Goal: Task Accomplishment & Management: Manage account settings

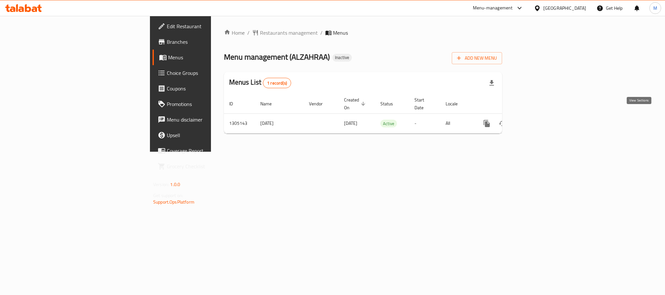
click at [541, 121] on link "enhanced table" at bounding box center [534, 124] width 16 height 16
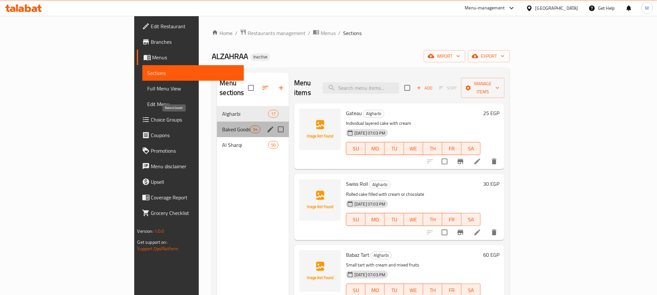
click at [222, 126] on span "Baked Goods" at bounding box center [236, 130] width 28 height 8
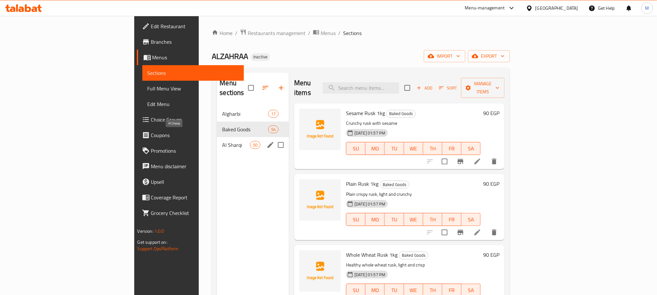
click at [222, 141] on span "Al Sharqi" at bounding box center [236, 145] width 28 height 8
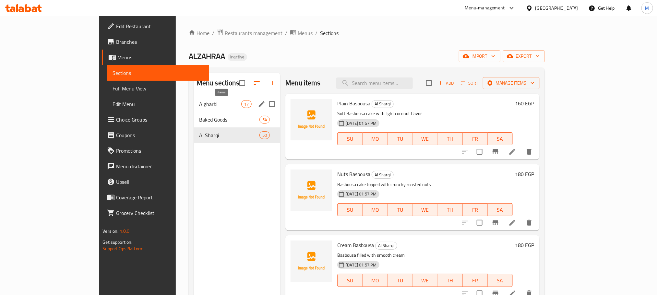
click at [242, 102] on span "17" at bounding box center [247, 104] width 10 height 6
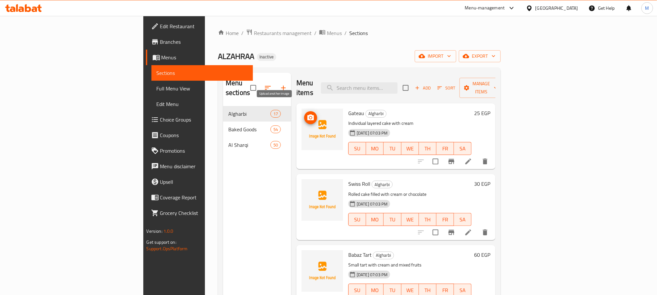
click at [310, 117] on circle "upload picture" at bounding box center [311, 118] width 2 height 2
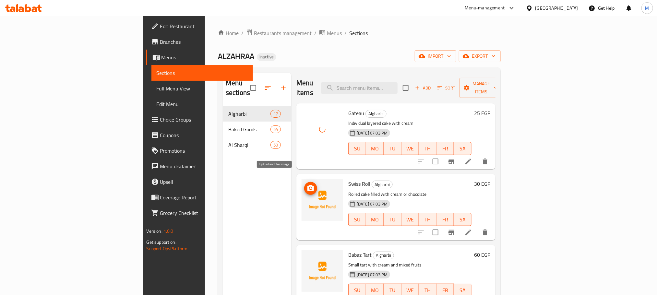
click at [308, 185] on icon "upload picture" at bounding box center [311, 188] width 6 height 6
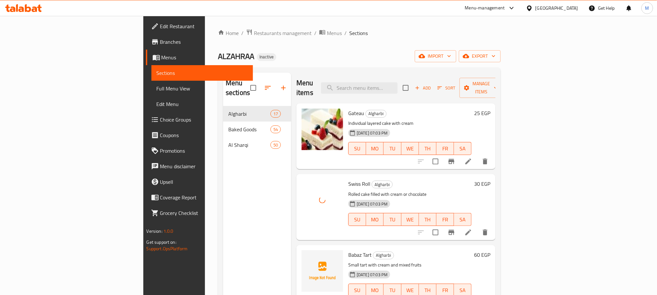
scroll to position [49, 0]
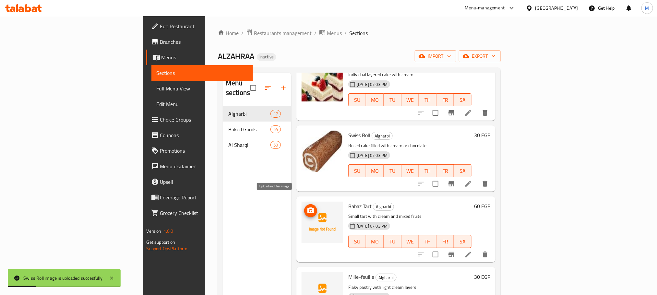
click at [304, 207] on span "upload picture" at bounding box center [310, 211] width 13 height 8
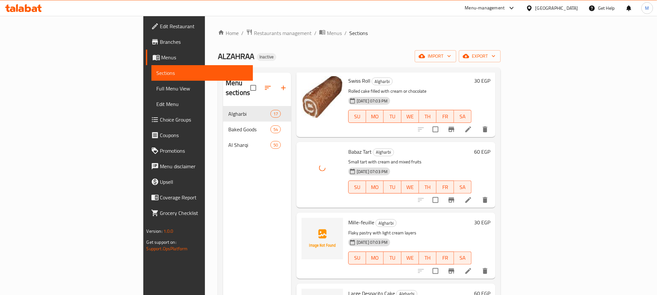
scroll to position [146, 0]
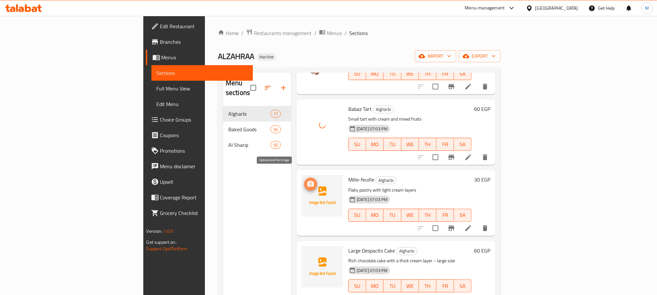
click at [307, 180] on icon "upload picture" at bounding box center [311, 184] width 8 height 8
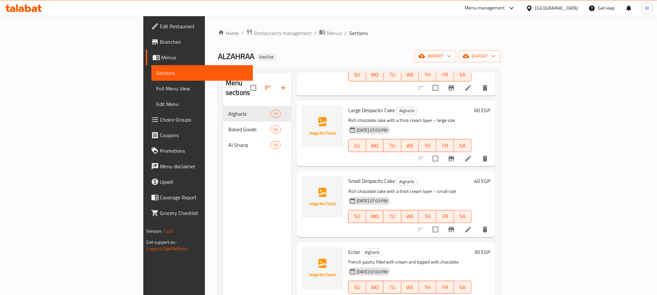
scroll to position [292, 0]
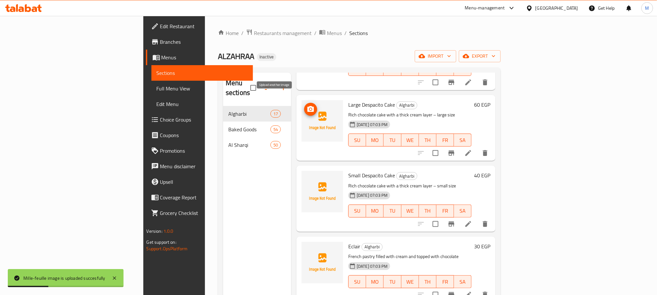
click at [308, 106] on icon "upload picture" at bounding box center [311, 109] width 6 height 6
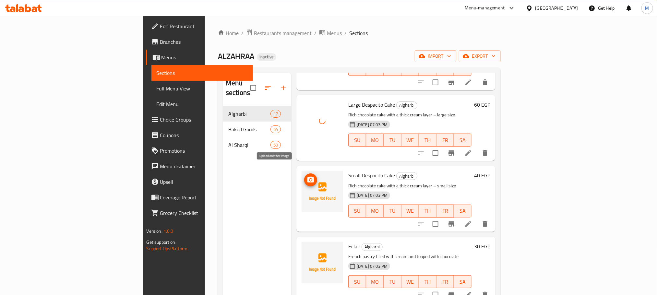
click at [308, 177] on icon "upload picture" at bounding box center [311, 180] width 6 height 6
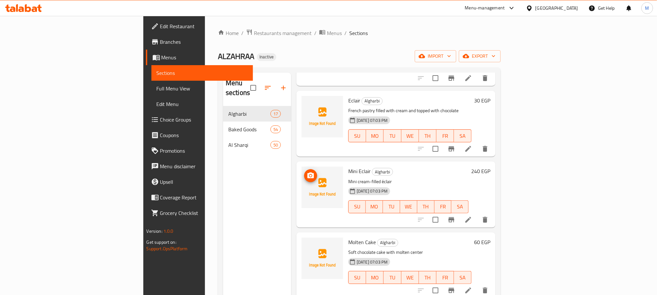
scroll to position [389, 0]
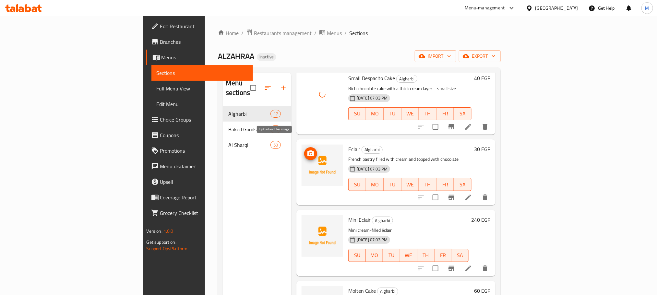
click at [308, 151] on icon "upload picture" at bounding box center [311, 154] width 6 height 6
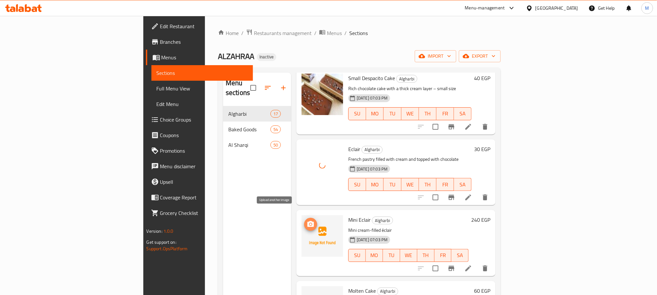
click at [307, 221] on icon "upload picture" at bounding box center [311, 225] width 8 height 8
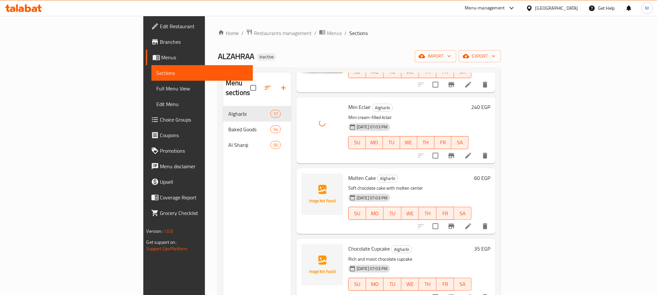
scroll to position [487, 0]
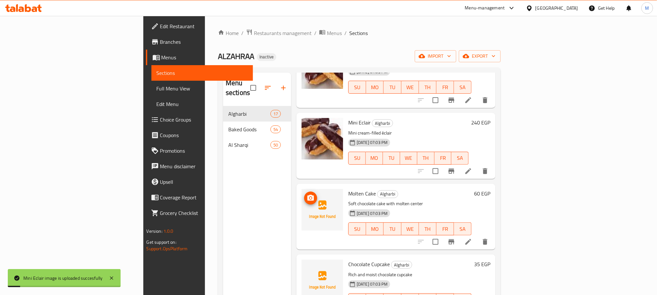
click at [308, 195] on icon "upload picture" at bounding box center [311, 198] width 6 height 6
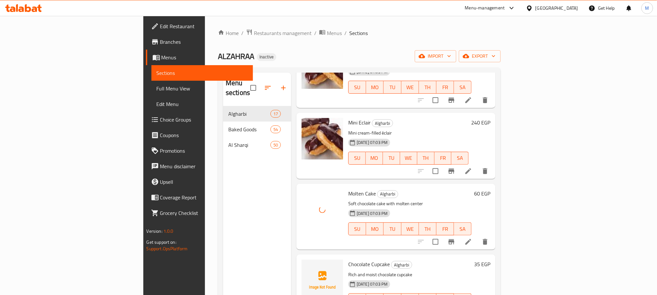
scroll to position [584, 0]
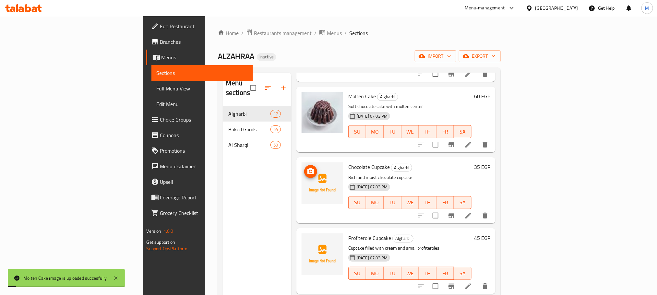
click at [307, 168] on icon "upload picture" at bounding box center [311, 172] width 8 height 8
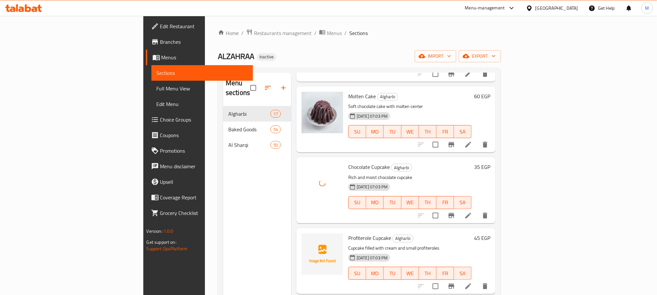
scroll to position [633, 0]
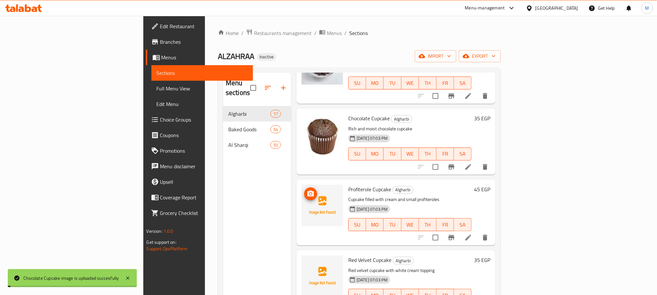
click at [307, 190] on icon "upload picture" at bounding box center [311, 194] width 8 height 8
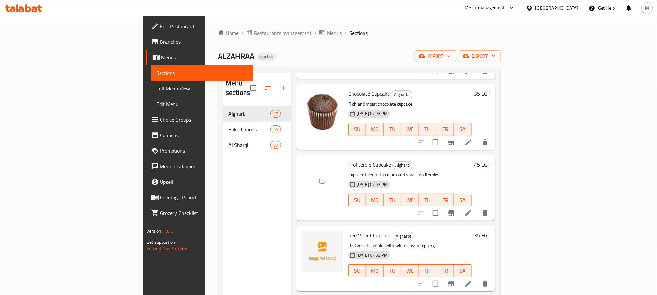
scroll to position [681, 0]
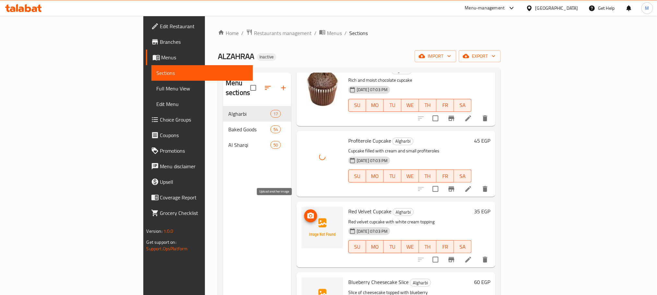
click at [308, 213] on icon "upload picture" at bounding box center [311, 216] width 6 height 6
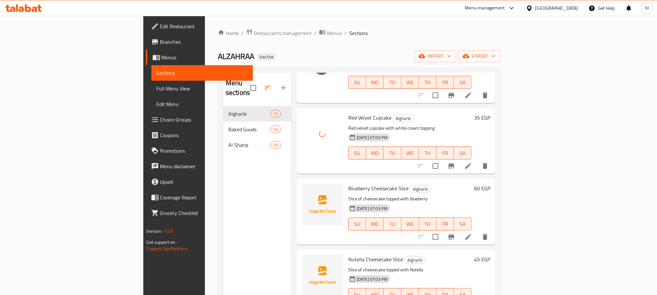
scroll to position [779, 0]
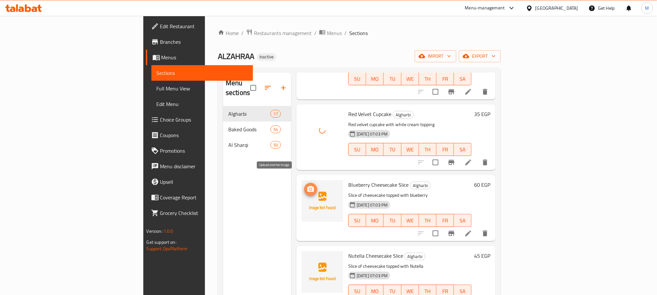
click at [304, 183] on button "upload picture" at bounding box center [310, 189] width 13 height 13
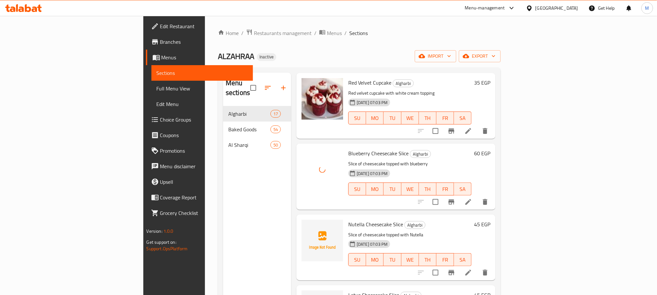
scroll to position [827, 0]
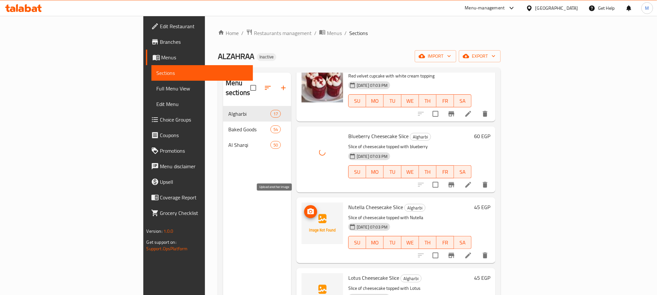
click at [308, 209] on icon "upload picture" at bounding box center [311, 212] width 6 height 6
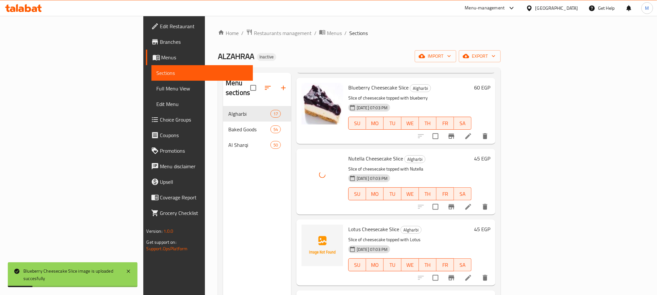
scroll to position [925, 0]
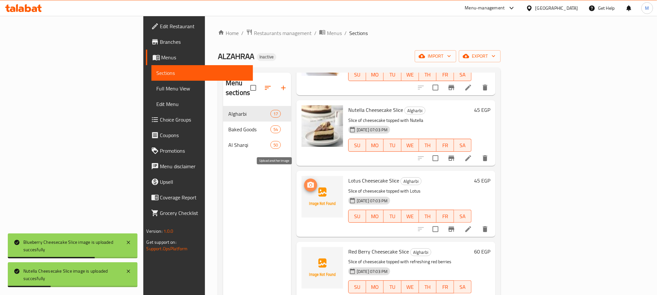
click at [308, 182] on icon "upload picture" at bounding box center [311, 185] width 6 height 6
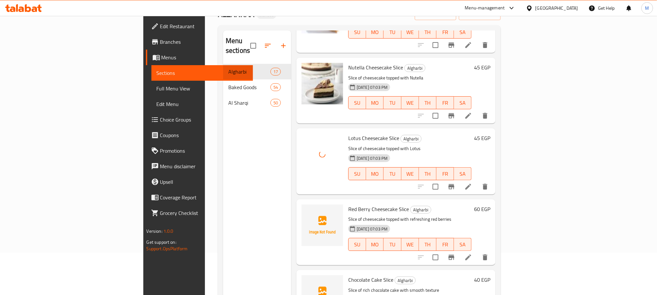
scroll to position [49, 0]
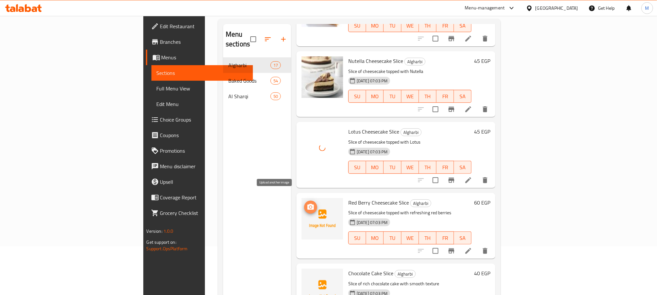
click at [308, 204] on icon "upload picture" at bounding box center [311, 207] width 6 height 6
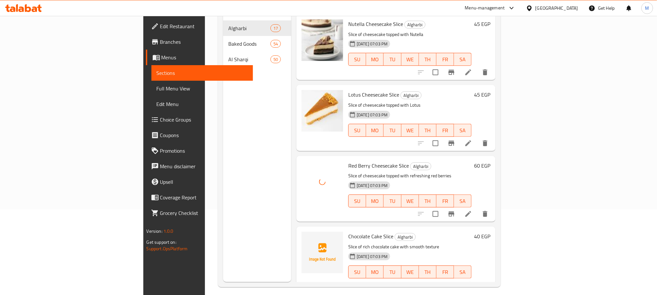
scroll to position [91, 0]
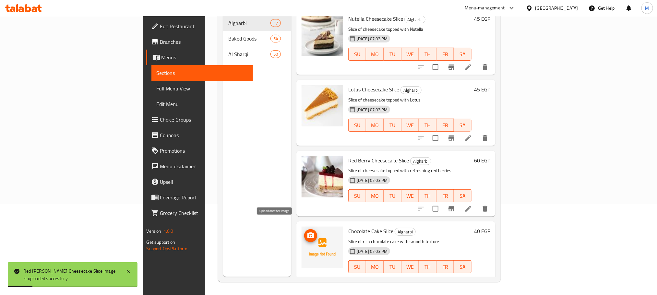
click at [304, 232] on span "upload picture" at bounding box center [310, 236] width 13 height 8
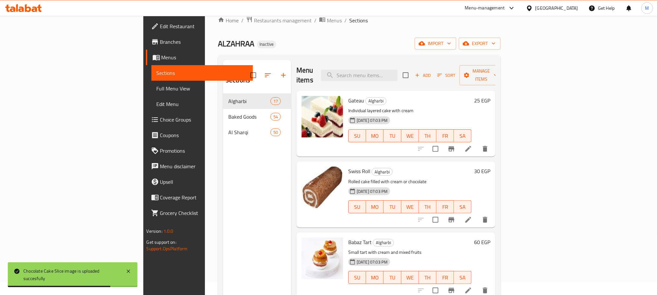
scroll to position [0, 0]
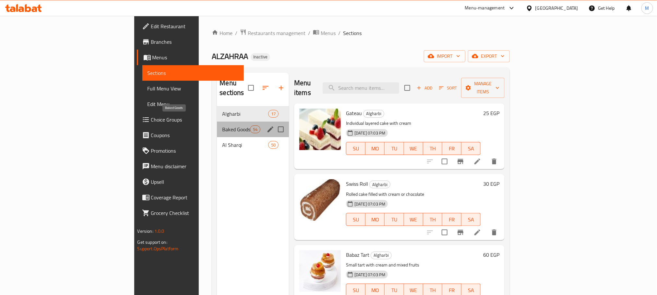
click at [222, 126] on span "Baked Goods" at bounding box center [236, 130] width 28 height 8
